Goal: Information Seeking & Learning: Check status

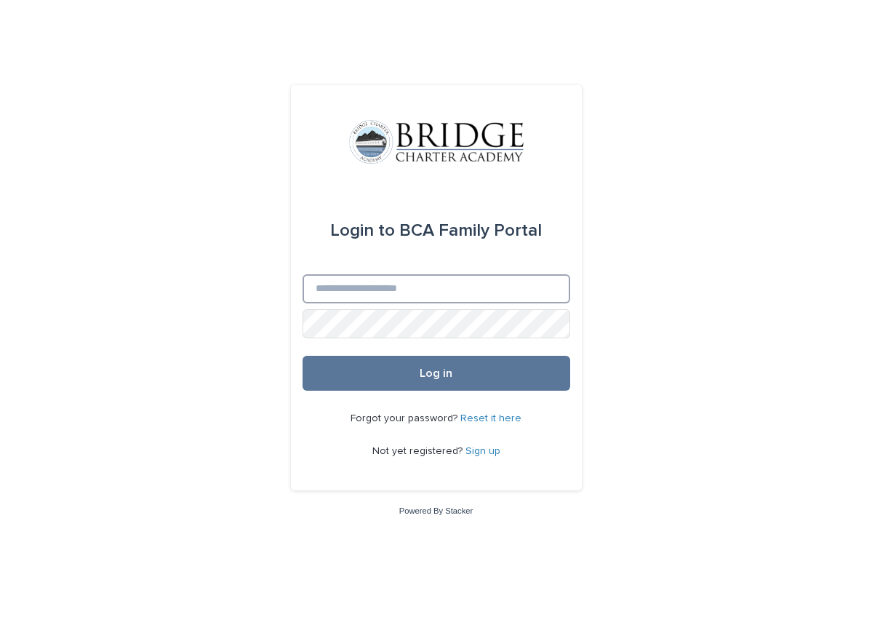
type input "**********"
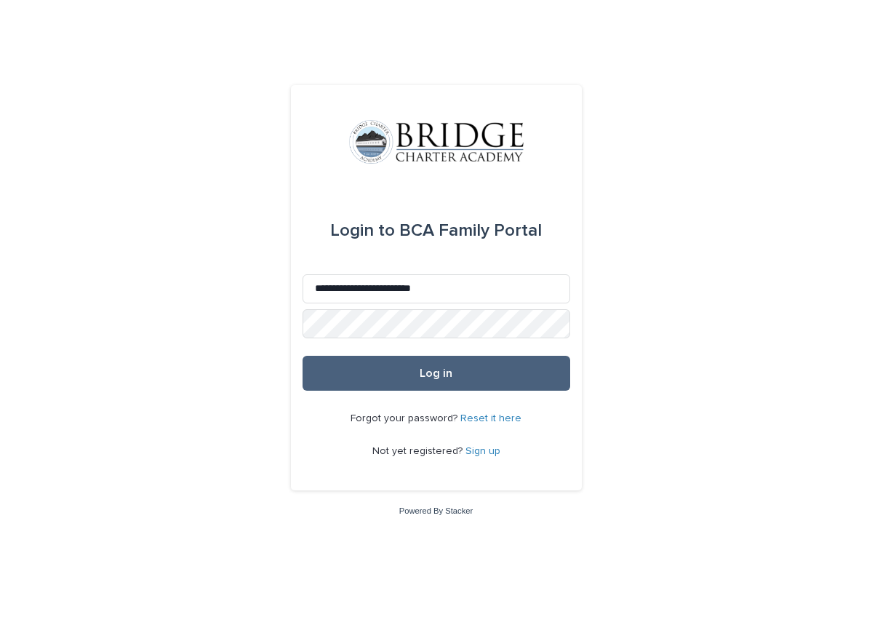
click at [431, 373] on span "Log in" at bounding box center [436, 373] width 33 height 12
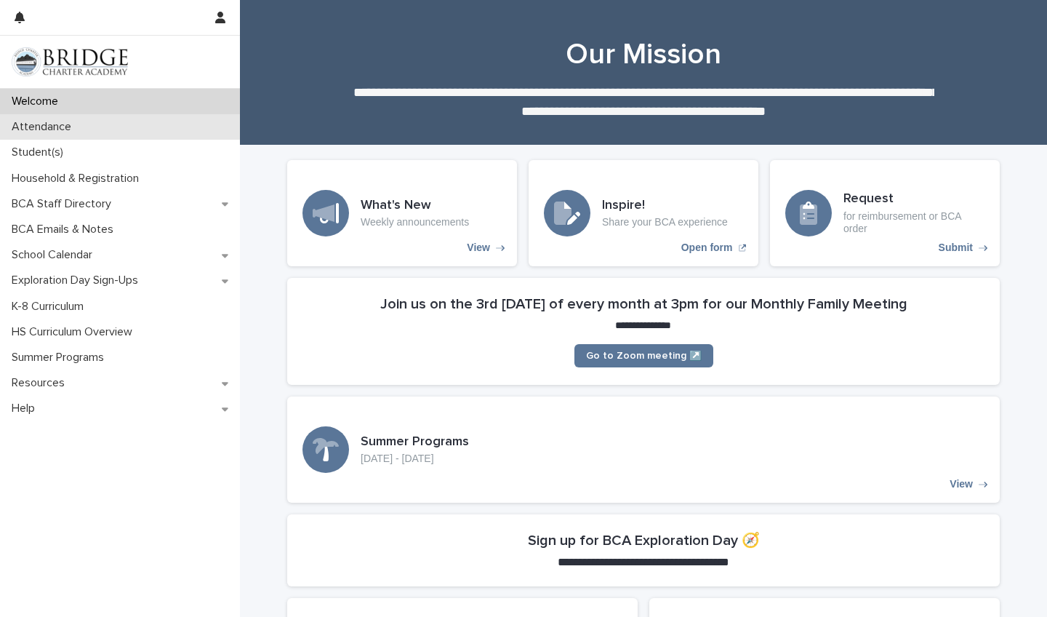
click at [55, 131] on p "Attendance" at bounding box center [44, 127] width 77 height 14
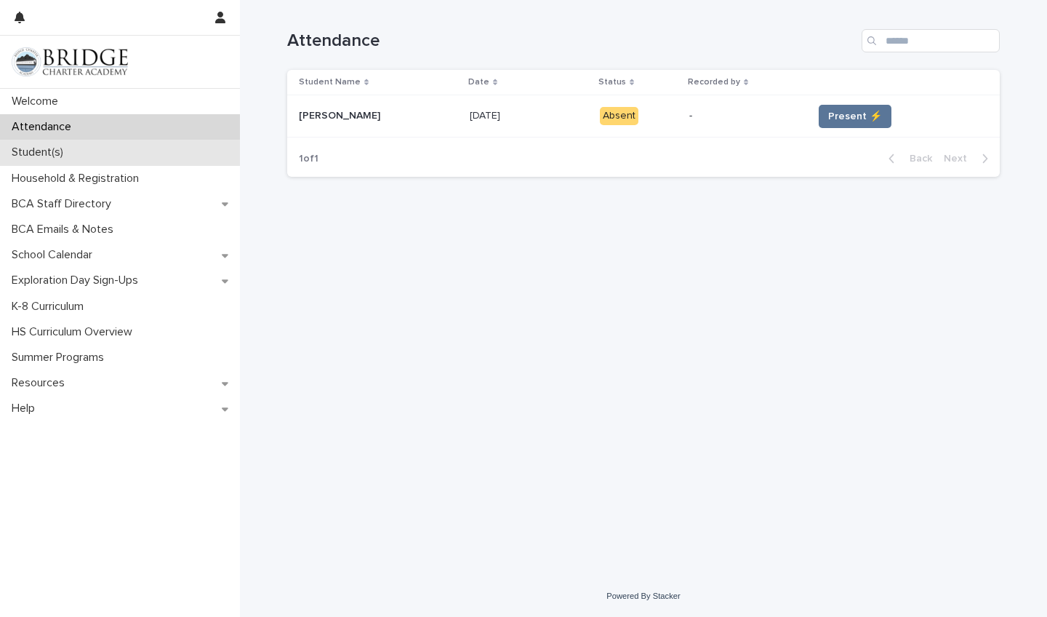
click at [57, 156] on p "Student(s)" at bounding box center [40, 152] width 69 height 14
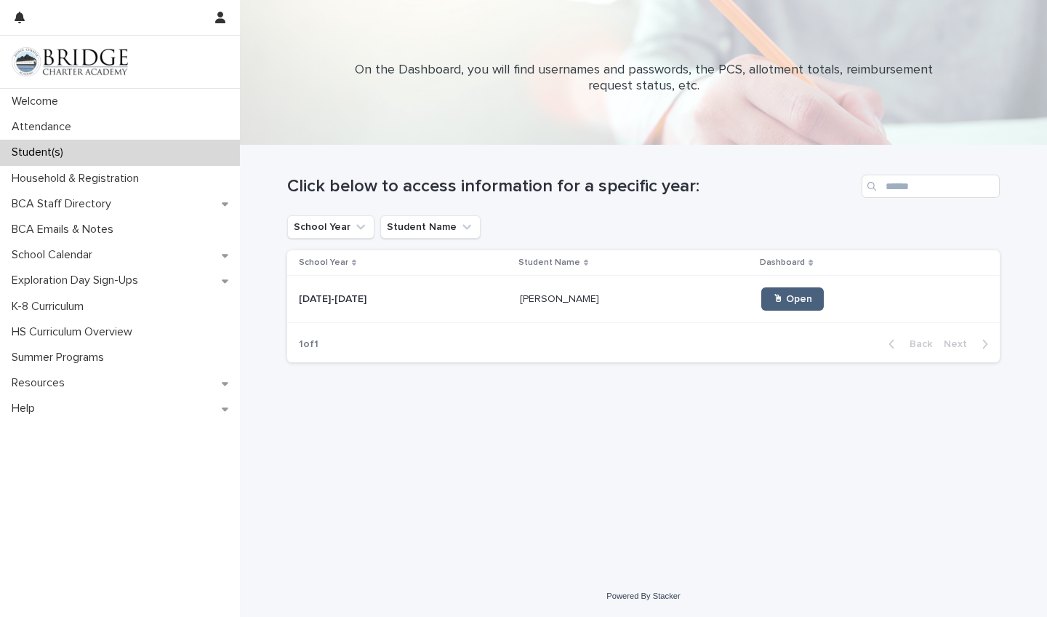
click at [762, 293] on link "🖱 Open" at bounding box center [793, 298] width 63 height 23
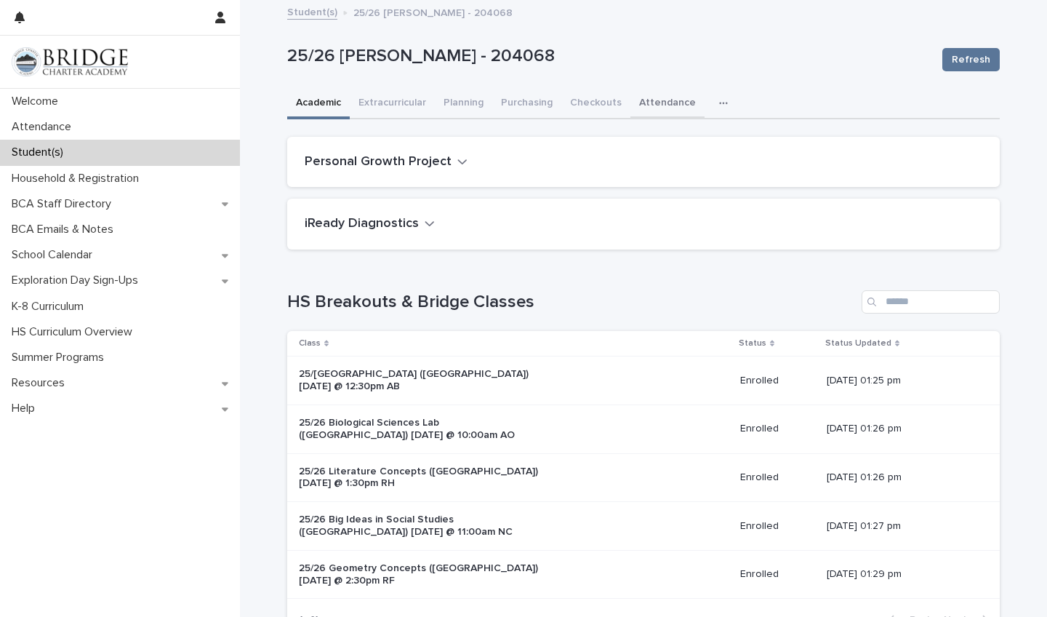
click at [654, 103] on button "Attendance" at bounding box center [668, 104] width 74 height 31
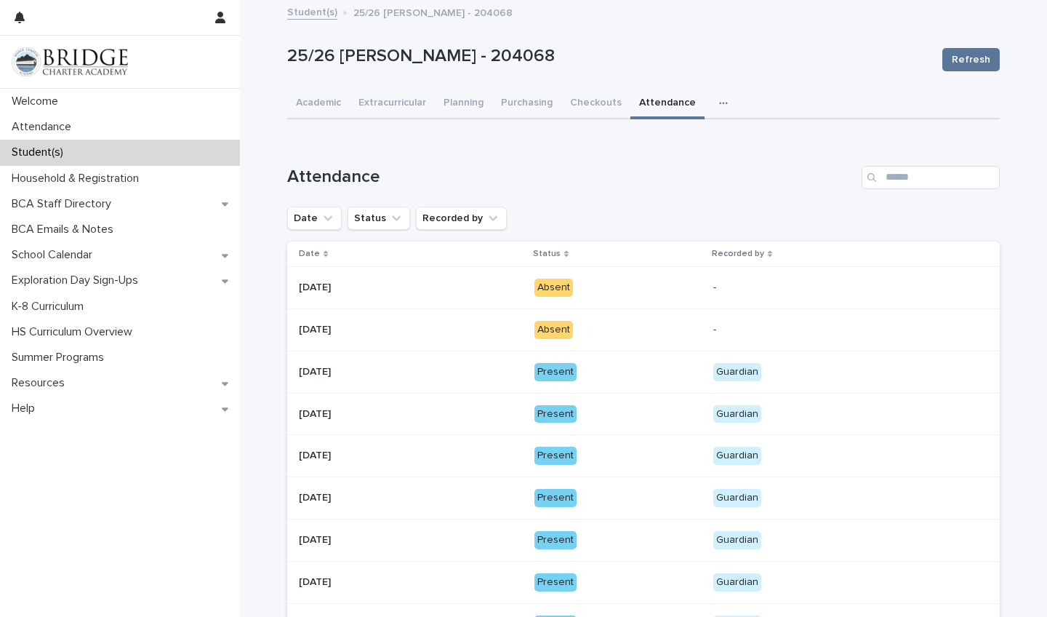
click at [561, 327] on div "Absent" at bounding box center [554, 330] width 39 height 18
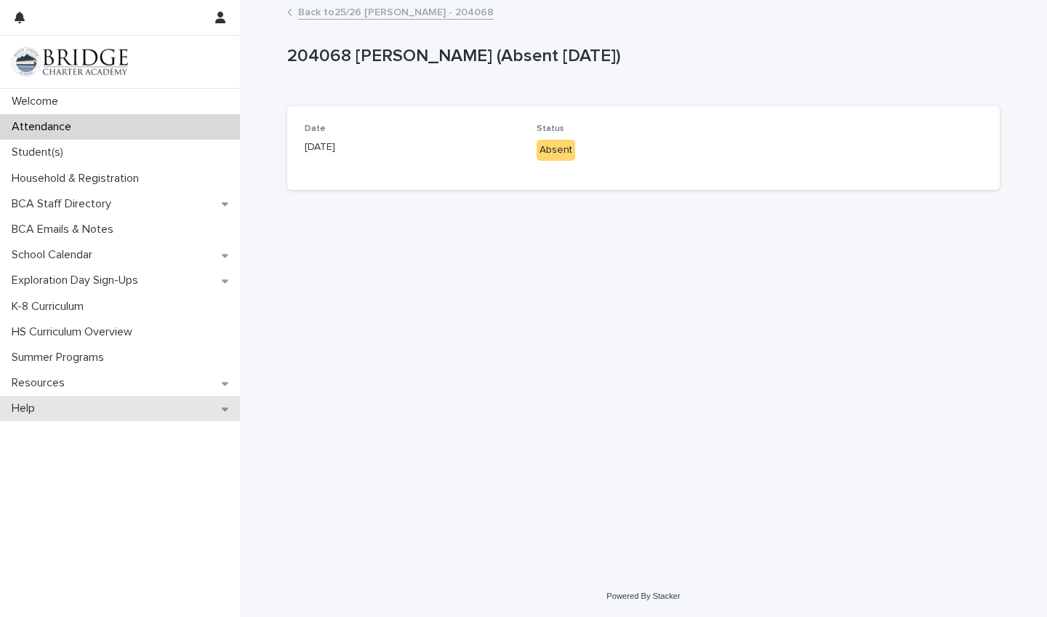
click at [224, 412] on div "Help" at bounding box center [120, 408] width 240 height 25
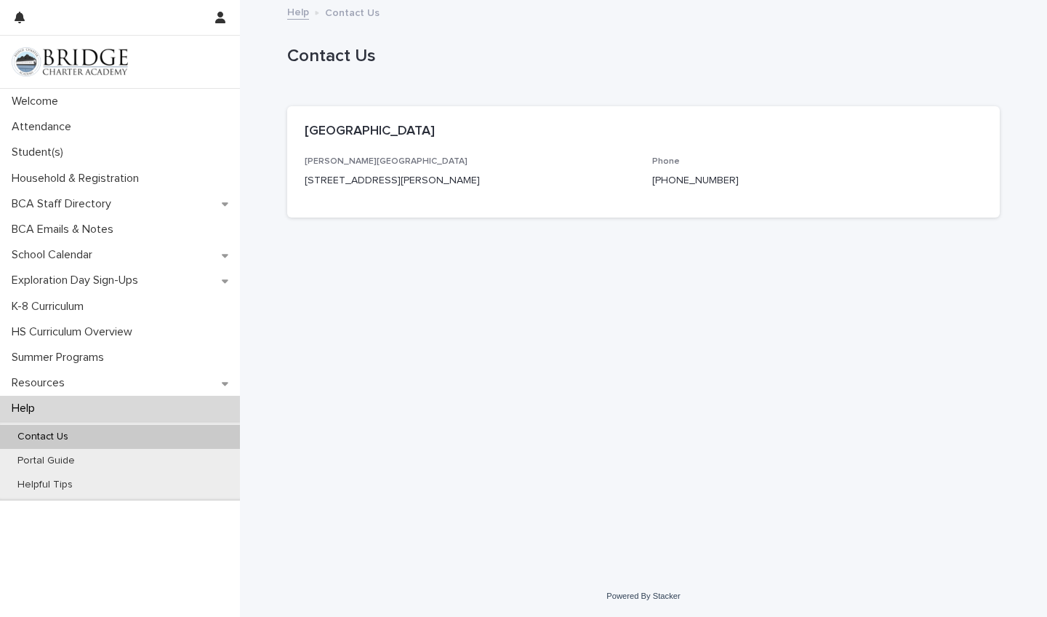
click at [52, 432] on p "Contact Us" at bounding box center [43, 437] width 74 height 12
click at [119, 463] on div "Portal Guide" at bounding box center [120, 461] width 240 height 24
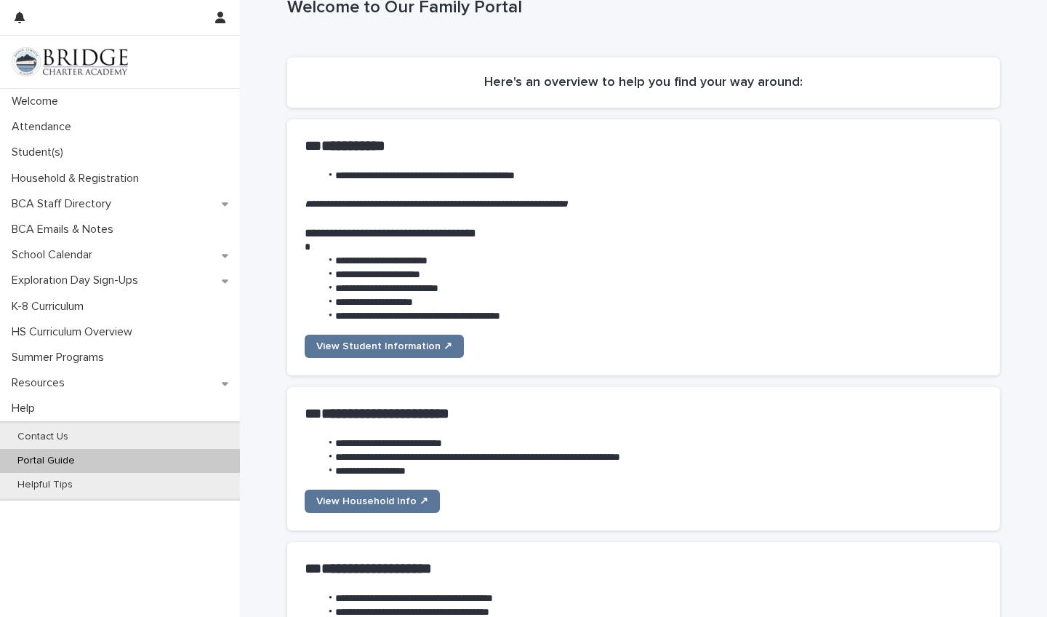
scroll to position [44, 0]
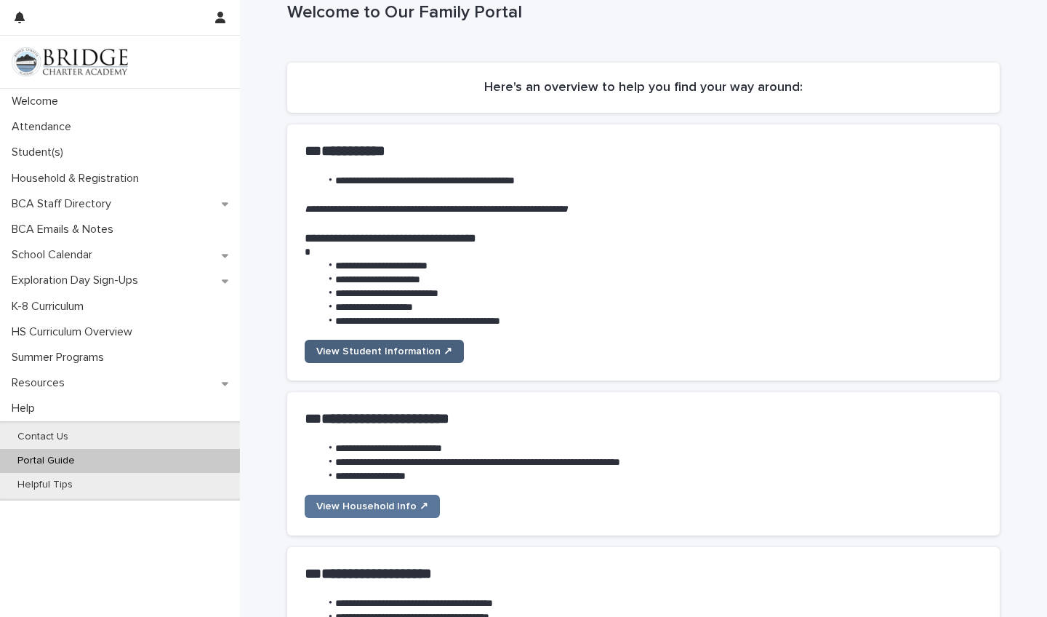
click at [424, 349] on span "View Student Information ↗" at bounding box center [384, 351] width 136 height 10
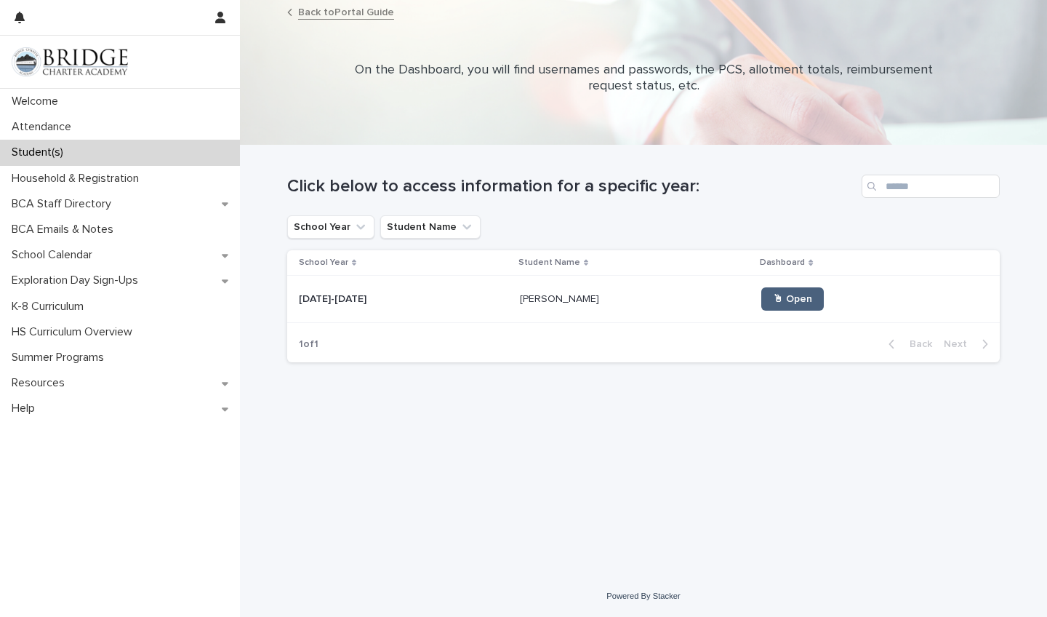
click at [773, 295] on span "🖱 Open" at bounding box center [792, 299] width 39 height 10
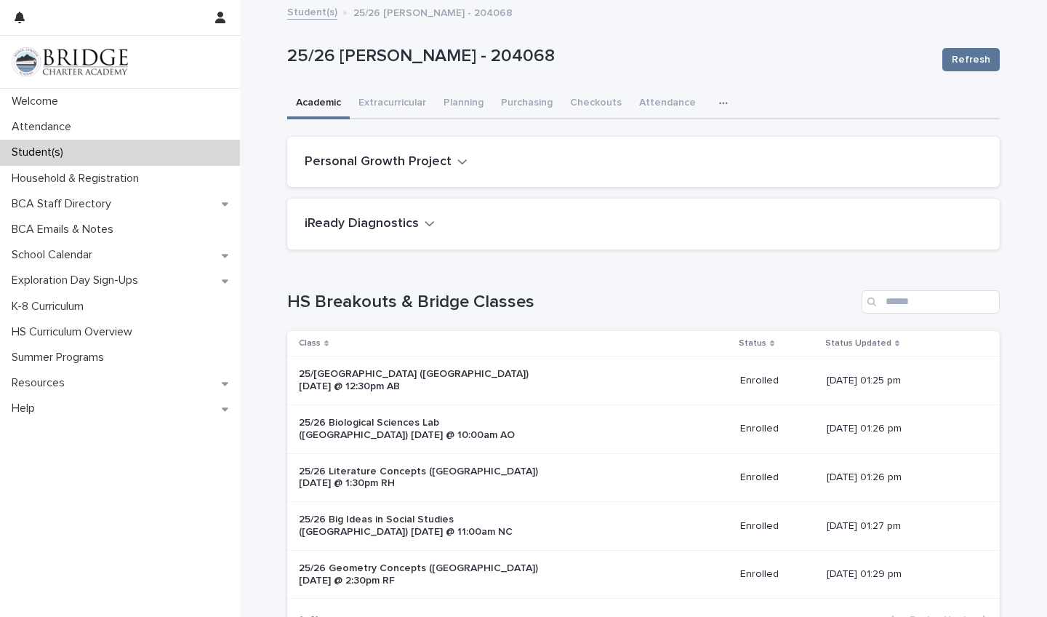
click at [719, 100] on icon "button" at bounding box center [723, 103] width 9 height 10
click at [655, 144] on span "General" at bounding box center [655, 141] width 38 height 10
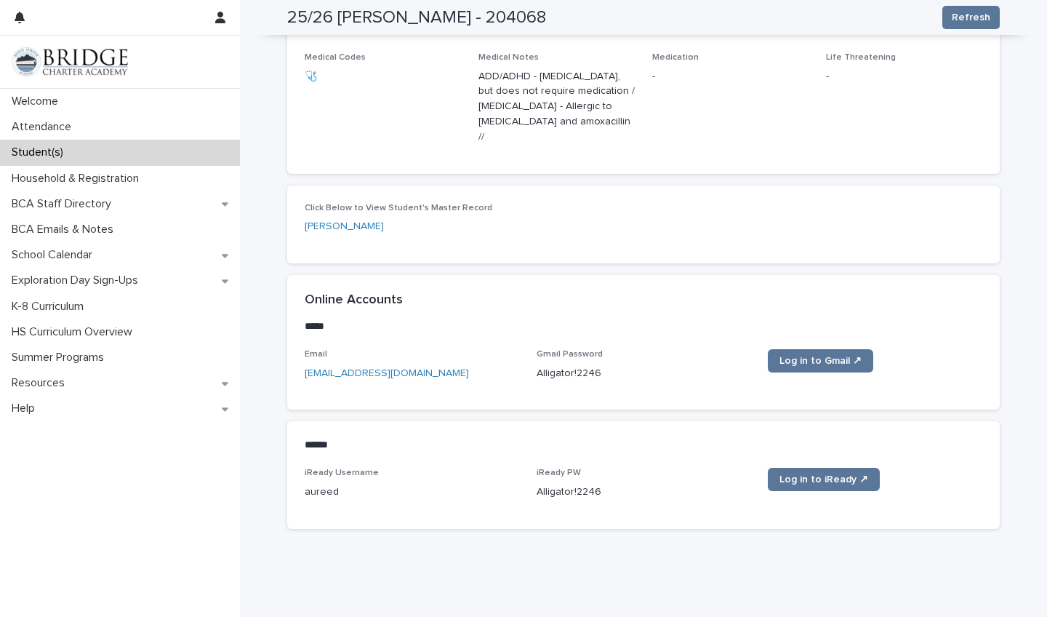
scroll to position [519, 0]
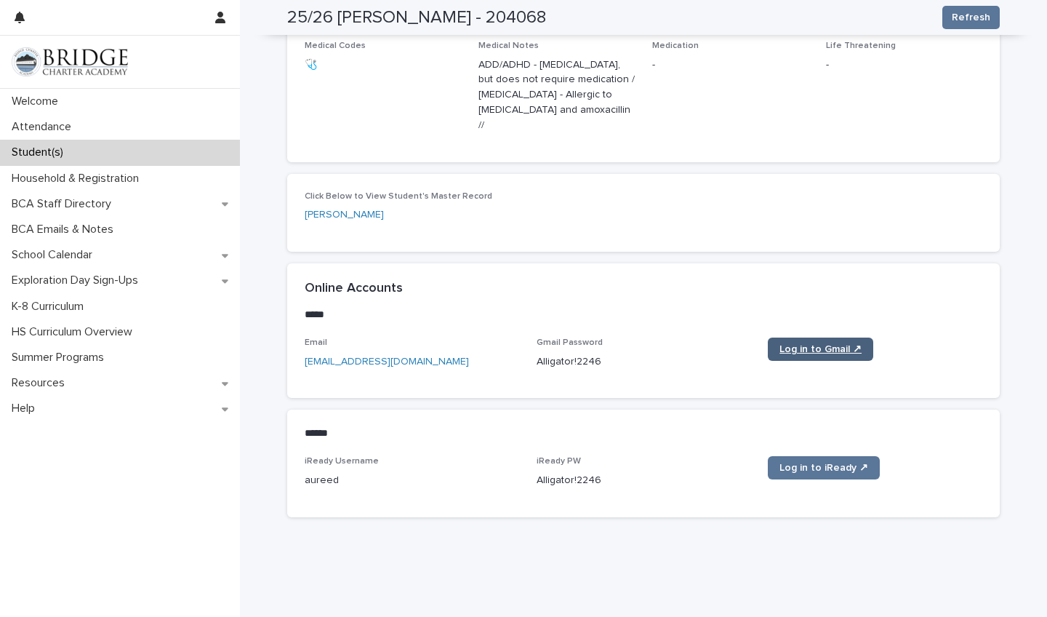
click at [827, 344] on span "Log in to Gmail ↗" at bounding box center [821, 349] width 82 height 10
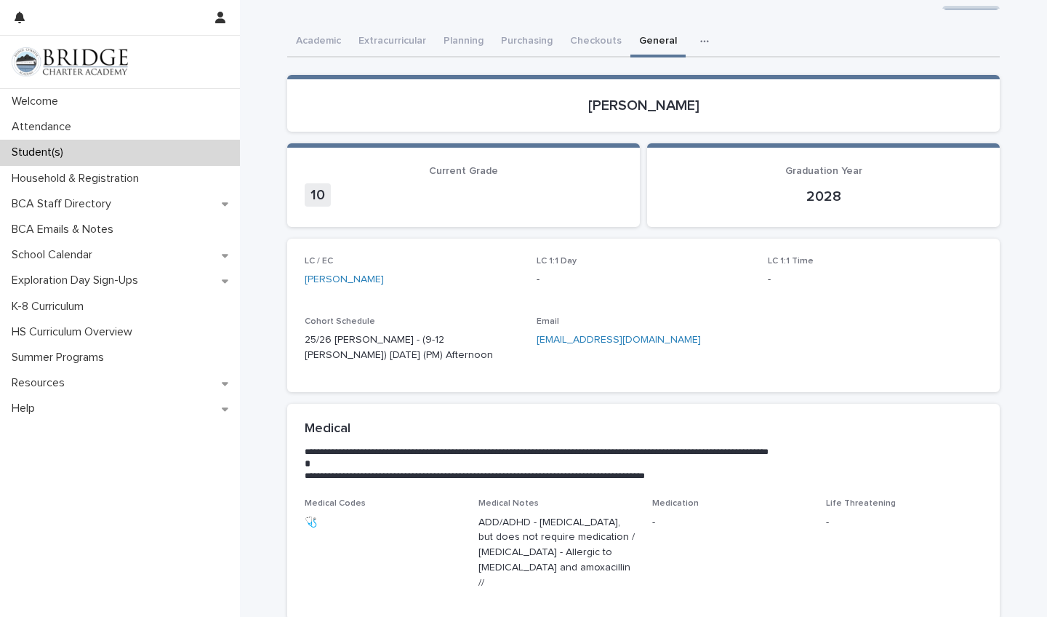
scroll to position [55, 0]
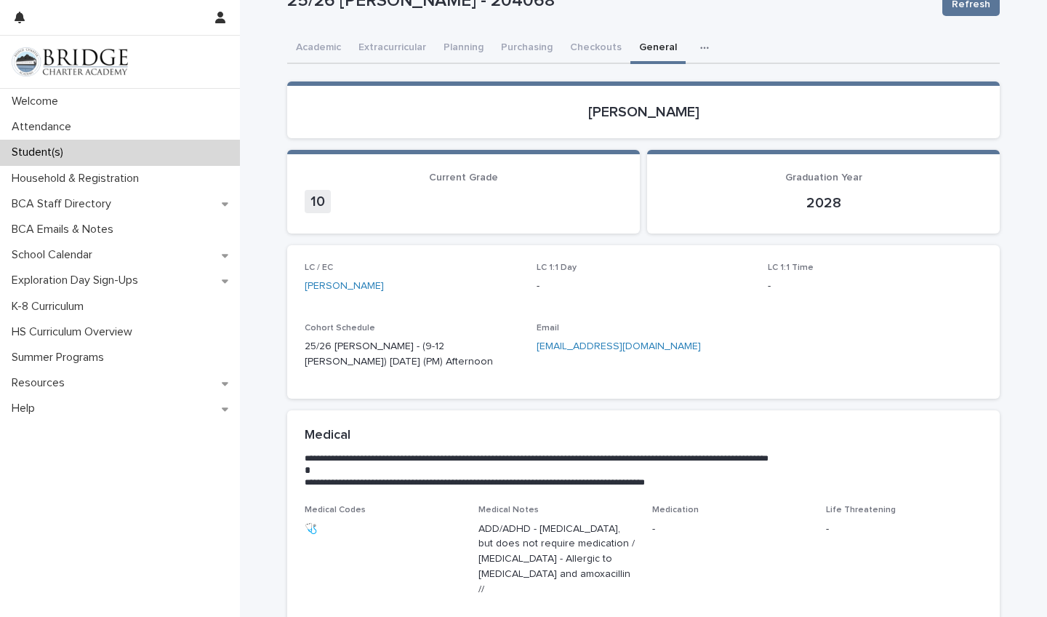
click at [634, 343] on link "[EMAIL_ADDRESS][DOMAIN_NAME]" at bounding box center [619, 346] width 164 height 10
